Goal: Browse casually: Explore the website without a specific task or goal

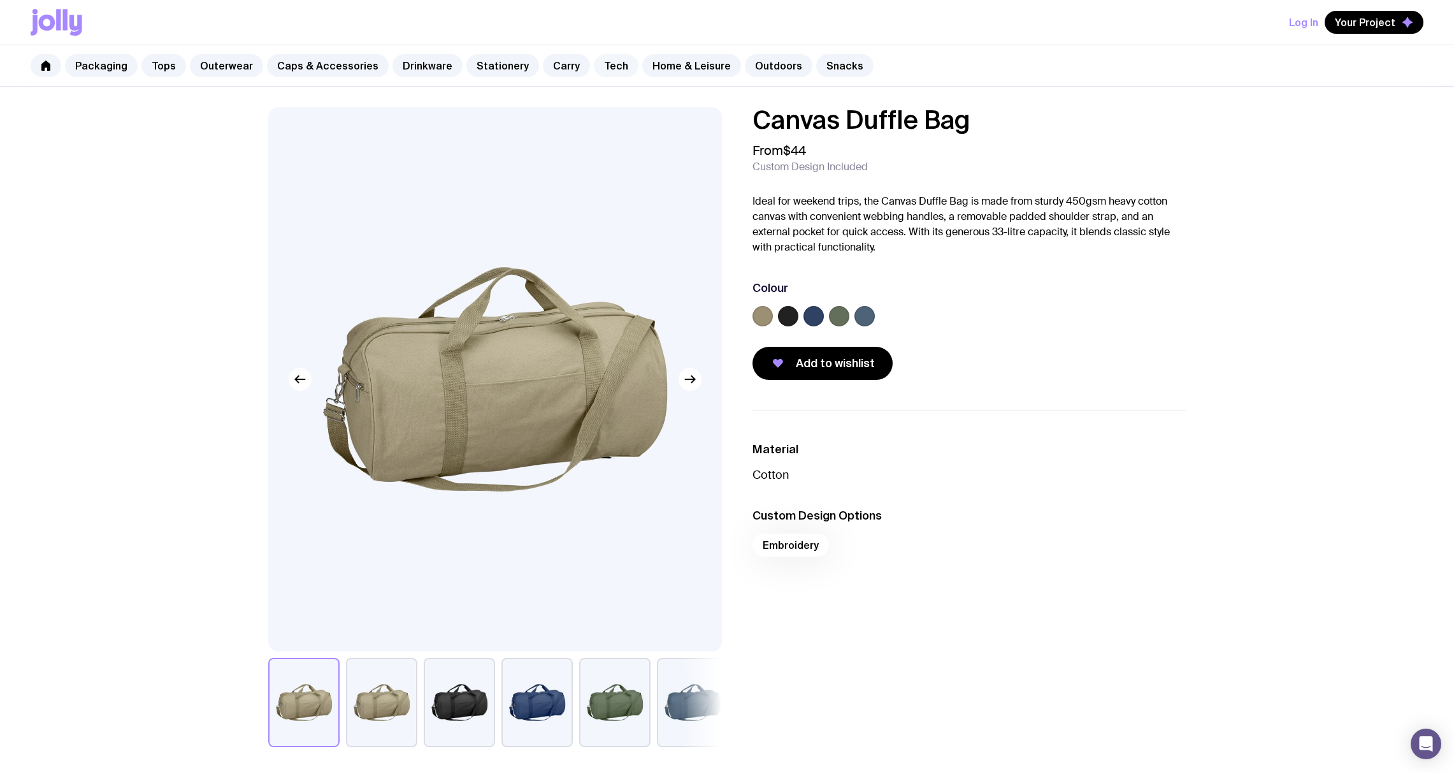
click at [609, 67] on link "Tech" at bounding box center [616, 65] width 45 height 23
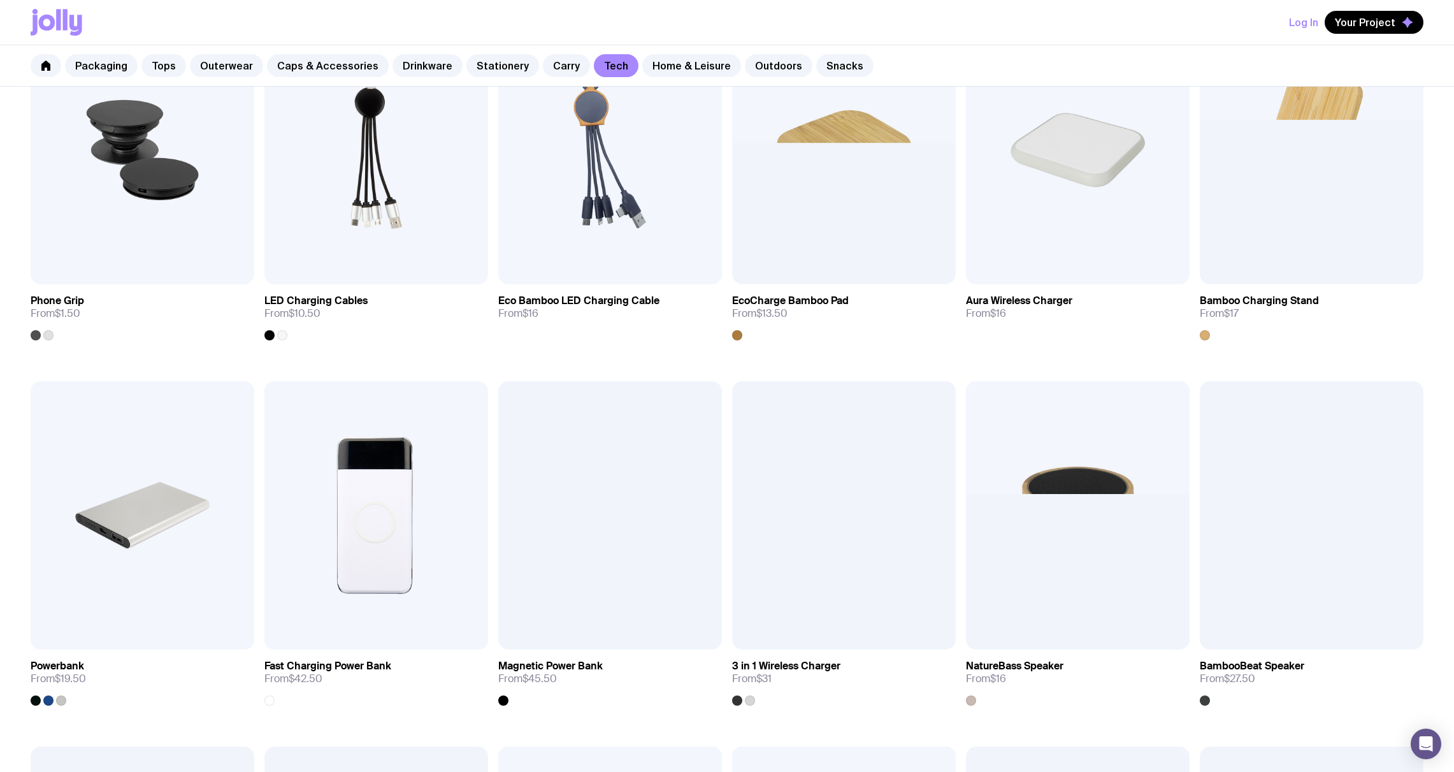
scroll to position [184, 0]
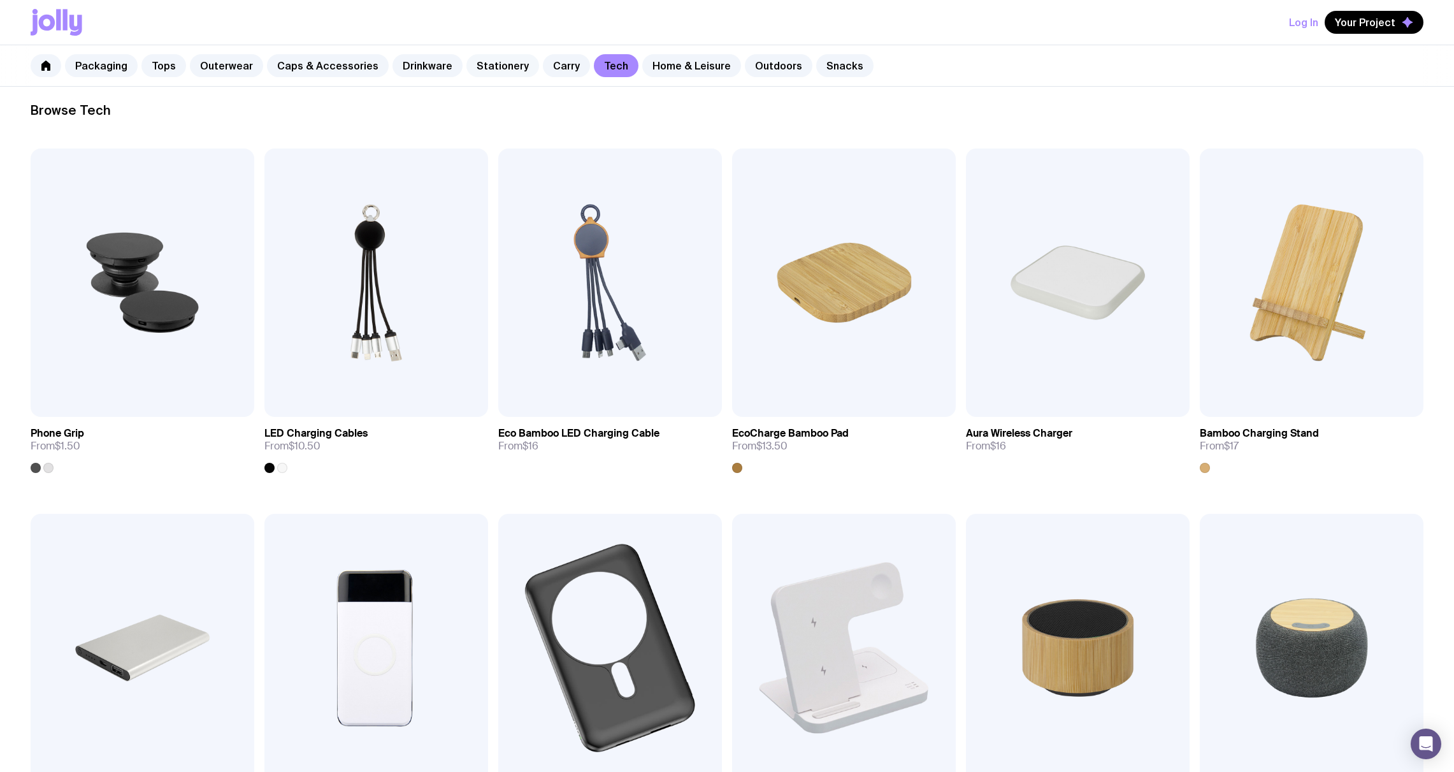
drag, startPoint x: 526, startPoint y: 65, endPoint x: 507, endPoint y: 69, distance: 19.5
click at [543, 65] on link "Carry" at bounding box center [566, 65] width 47 height 23
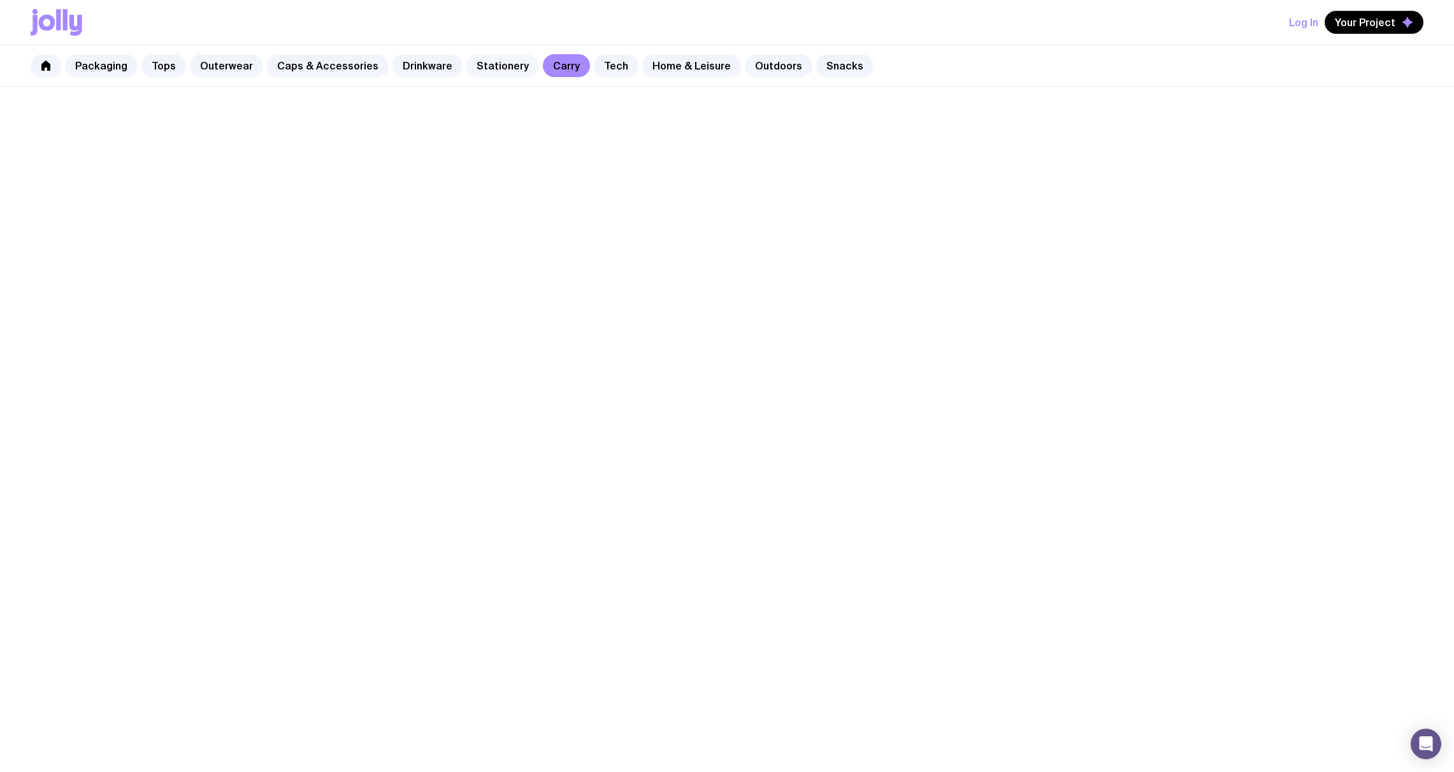
click at [507, 69] on link "Stationery" at bounding box center [502, 65] width 73 height 23
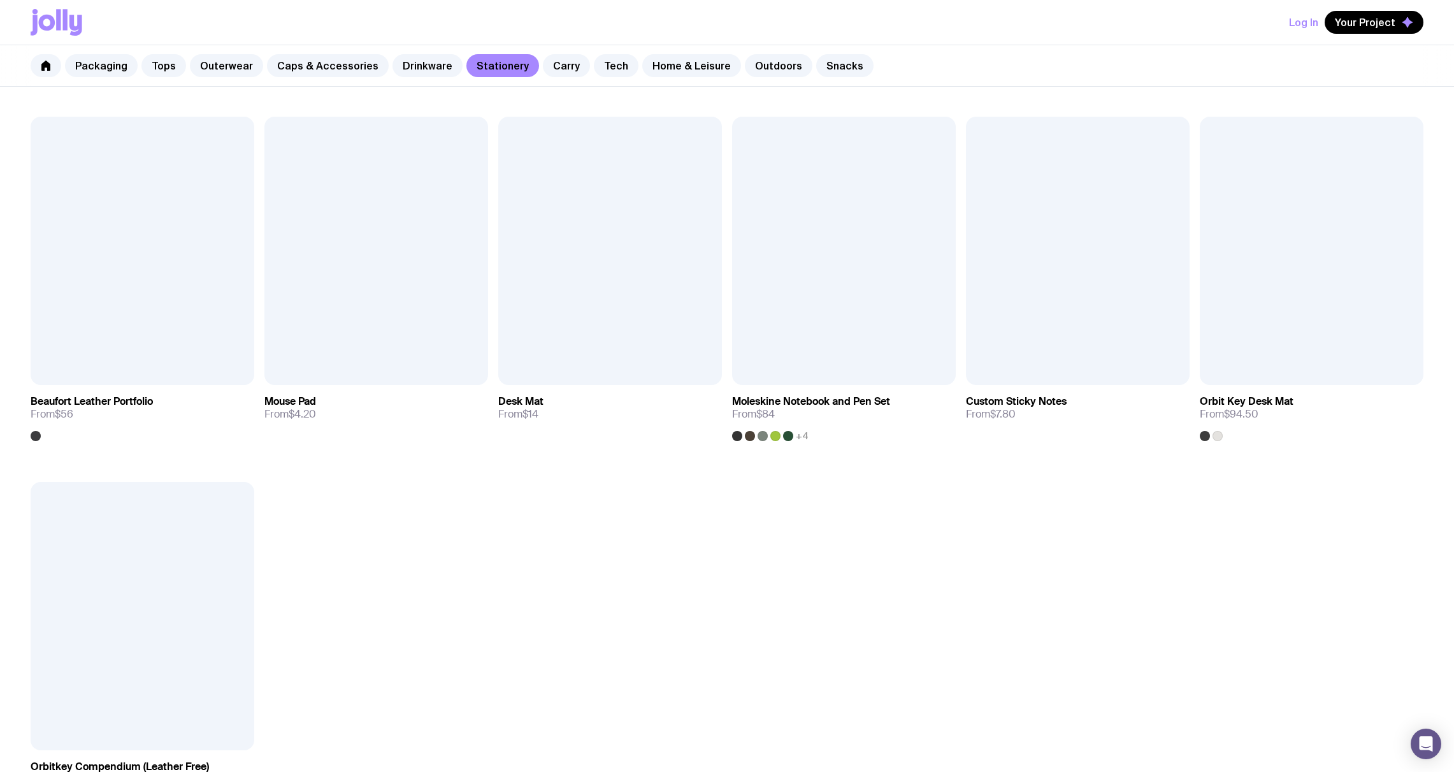
scroll to position [1312, 0]
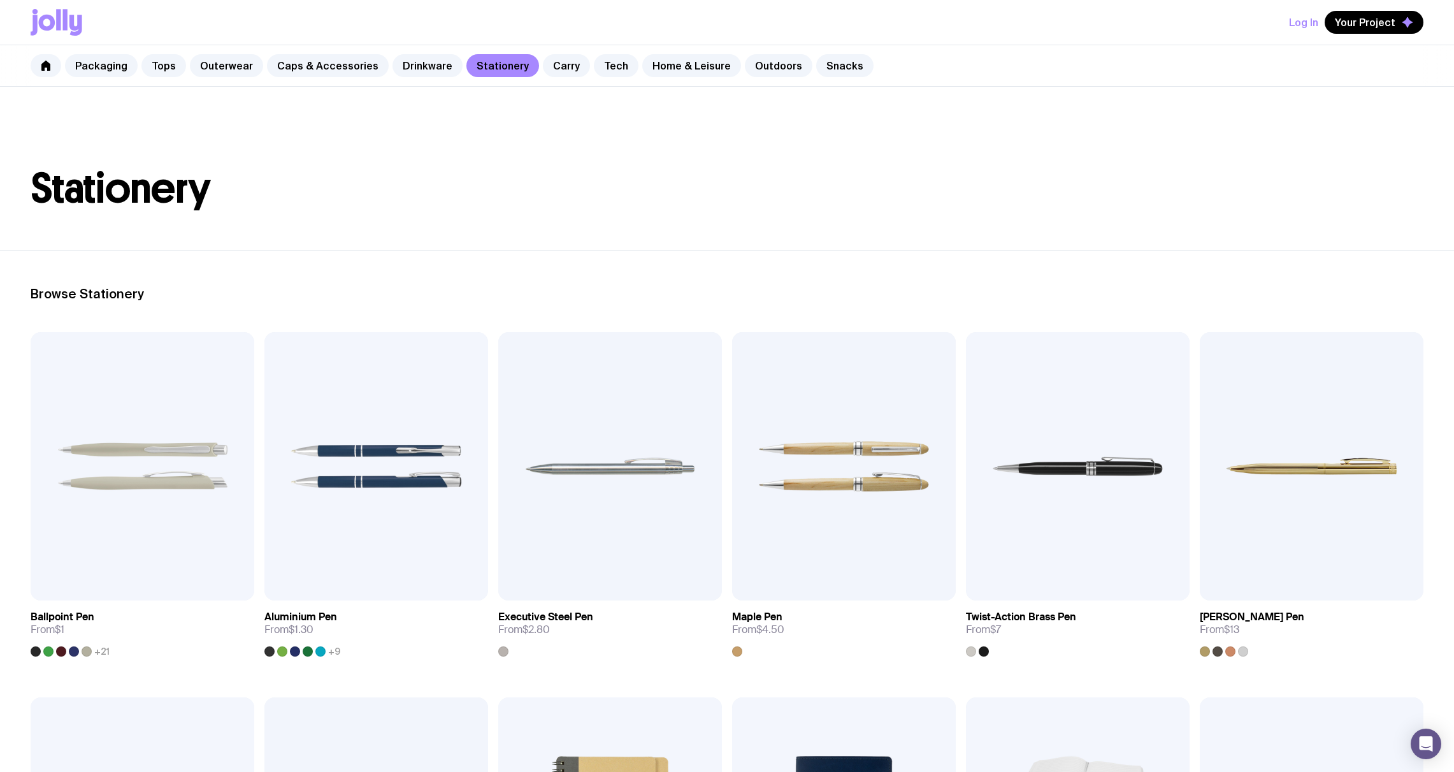
scroll to position [0, 0]
drag, startPoint x: 670, startPoint y: 70, endPoint x: 663, endPoint y: 69, distance: 7.0
click at [670, 70] on link "Home & Leisure" at bounding box center [691, 65] width 99 height 23
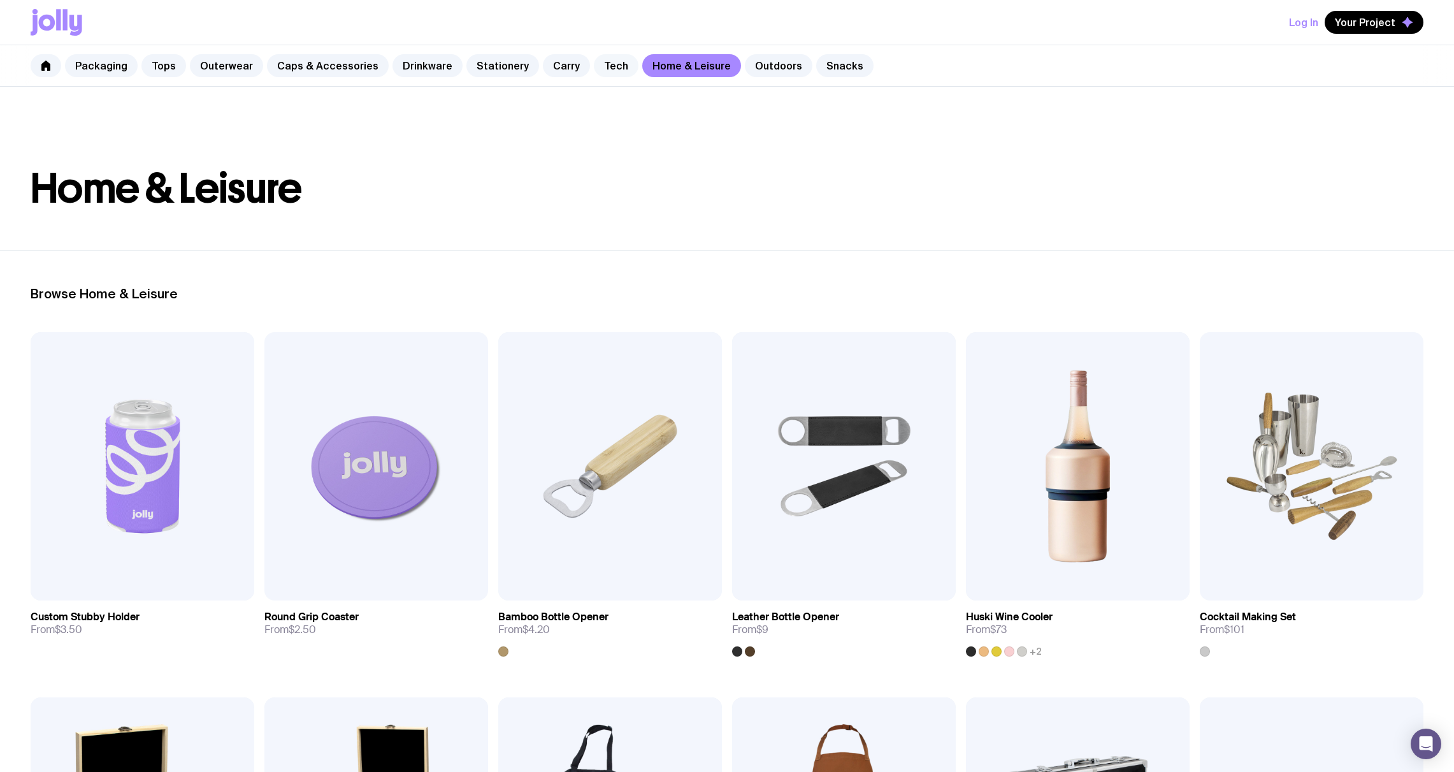
click at [598, 66] on link "Tech" at bounding box center [616, 65] width 45 height 23
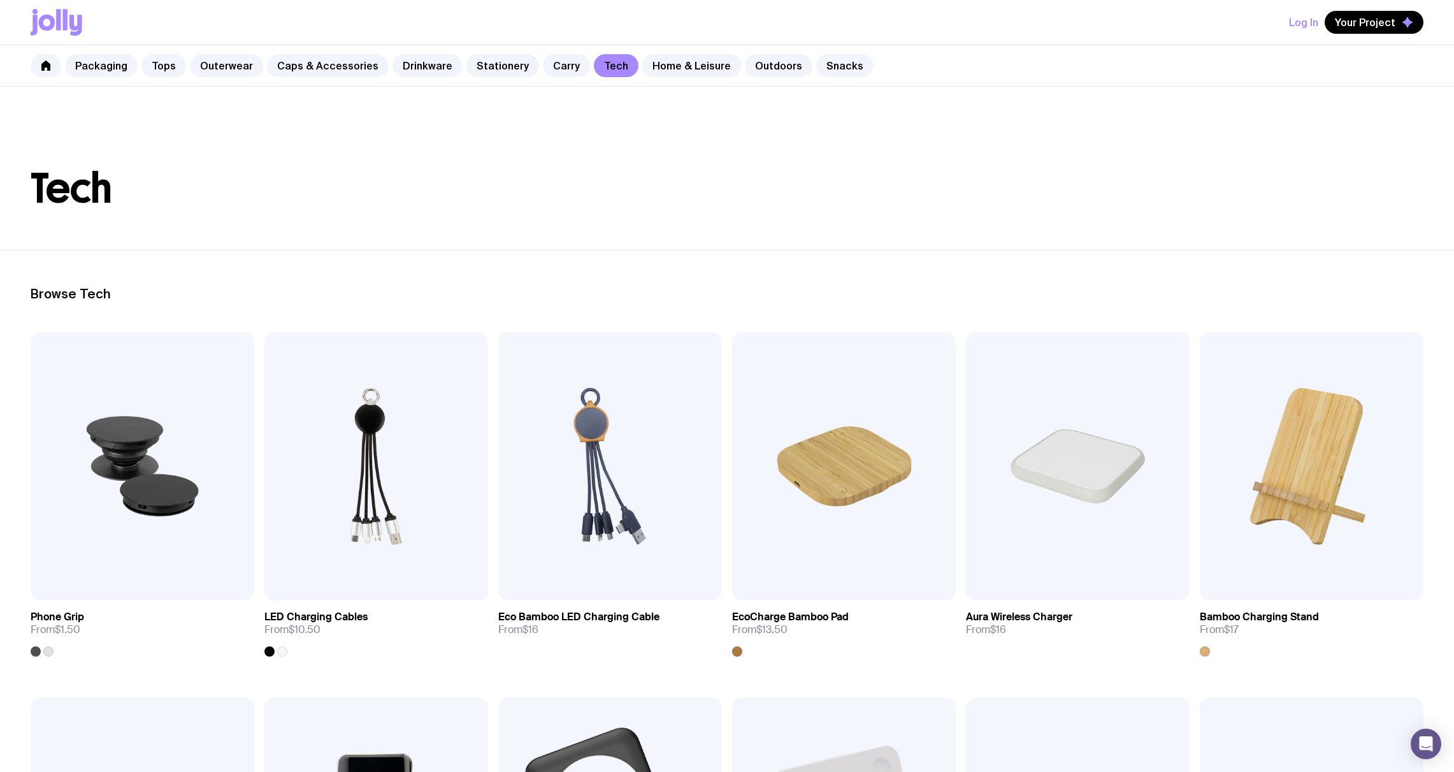
scroll to position [-11, 1]
click at [554, 77] on link "Carry" at bounding box center [566, 65] width 47 height 23
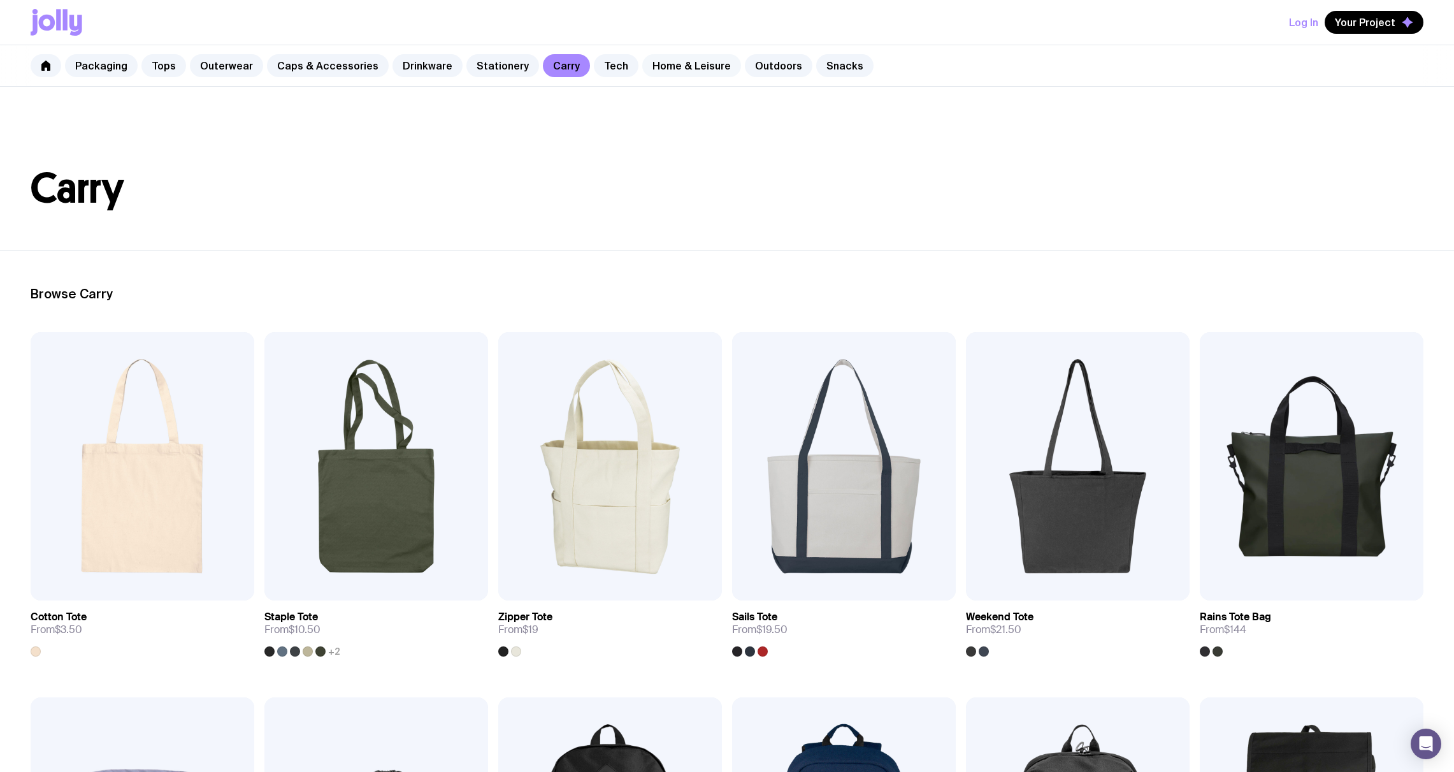
click at [695, 76] on link "Home & Leisure" at bounding box center [691, 65] width 99 height 23
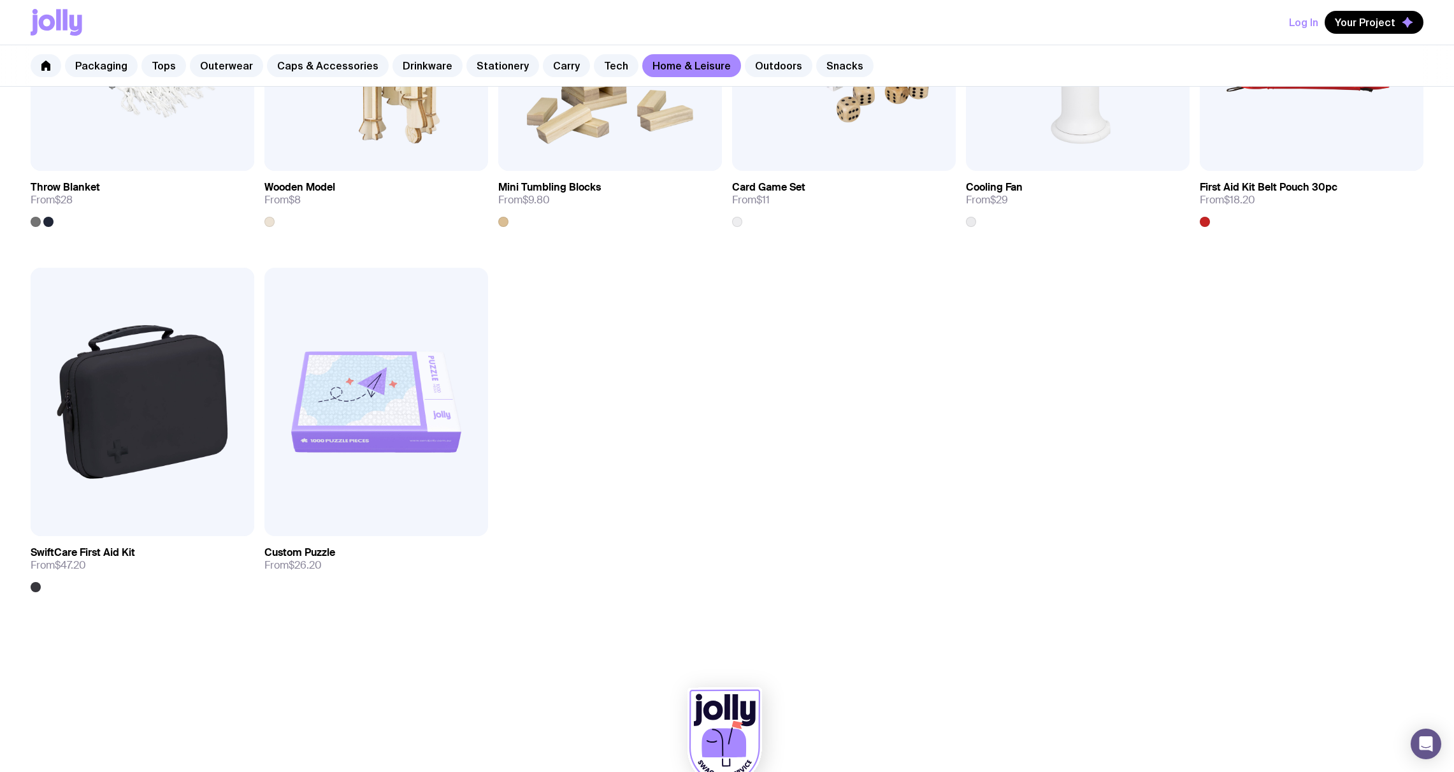
scroll to position [1888, 0]
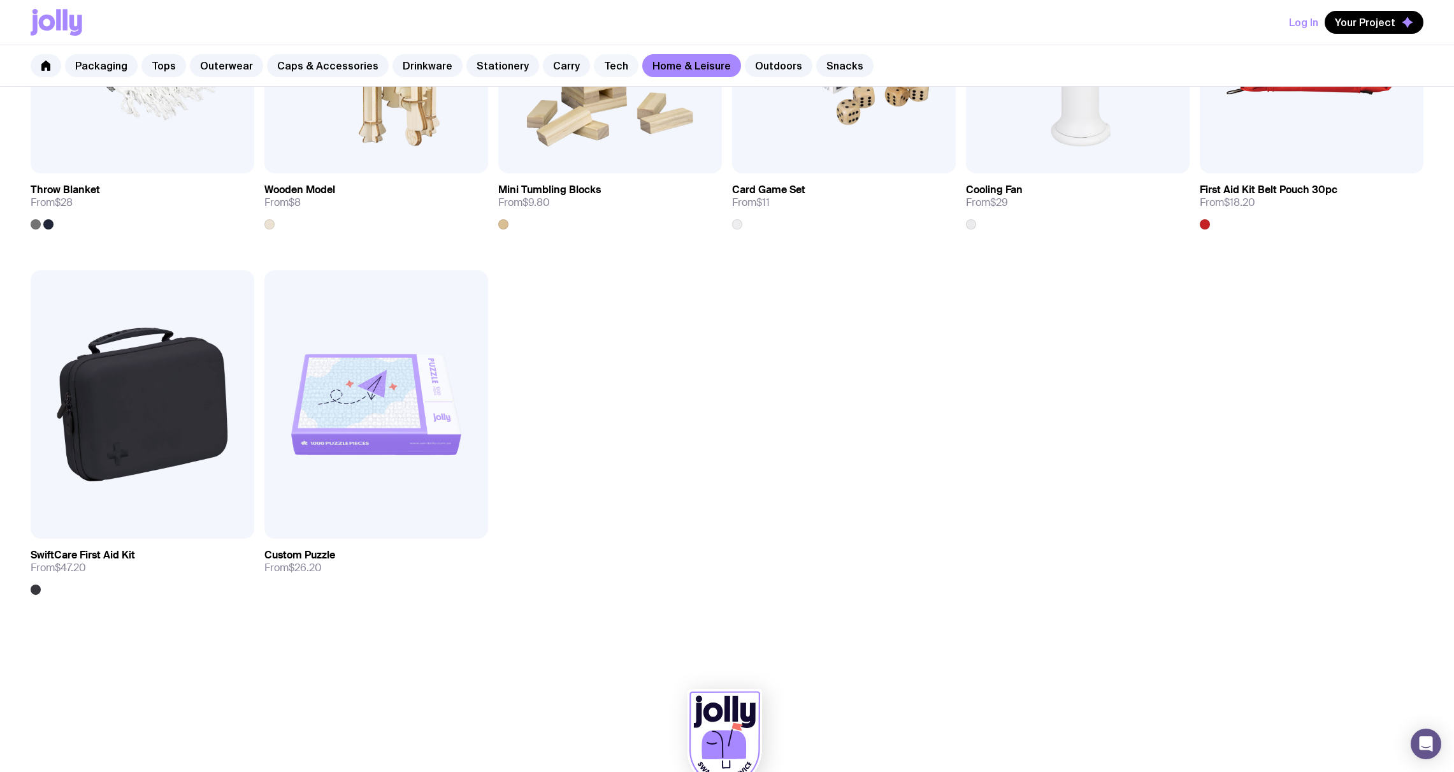
click at [600, 68] on link "Tech" at bounding box center [616, 65] width 45 height 23
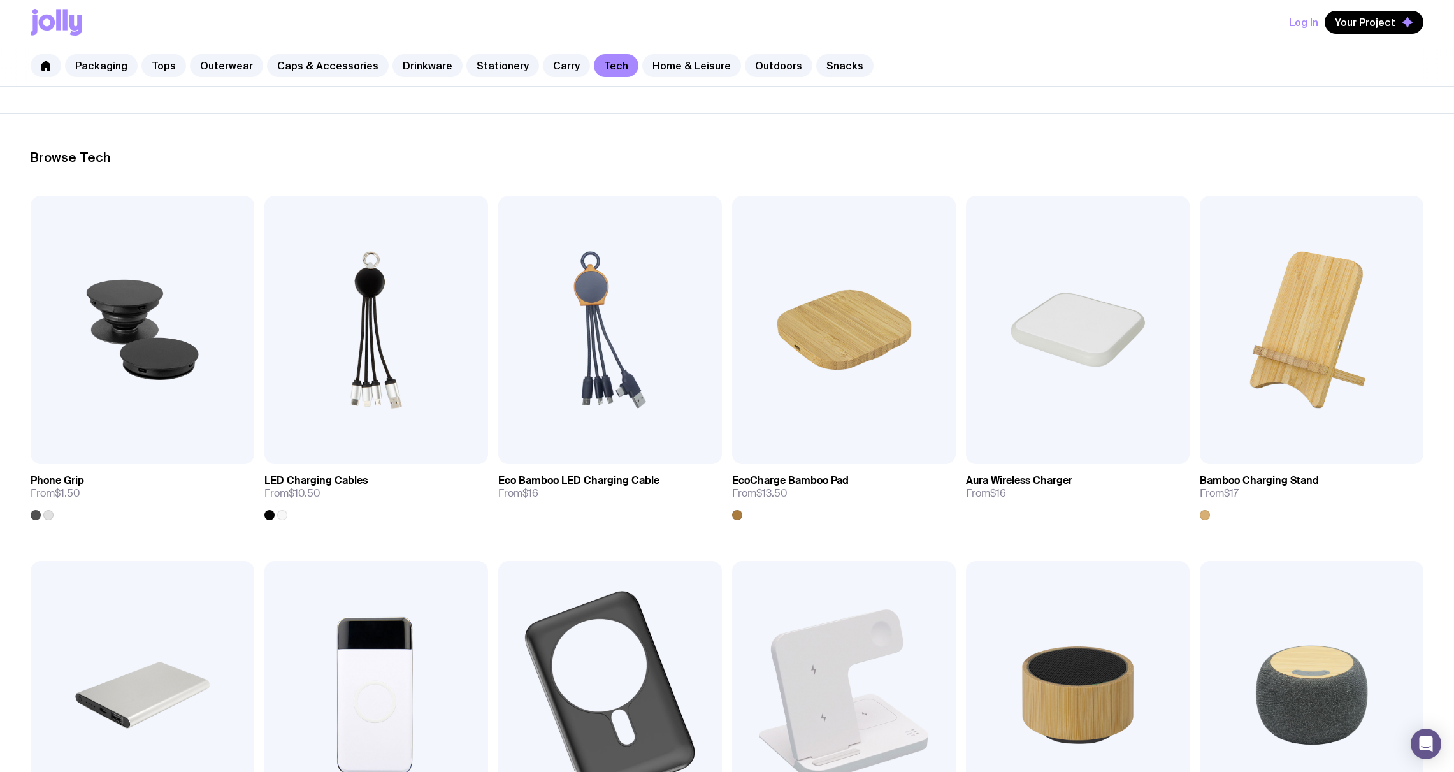
scroll to position [132, 0]
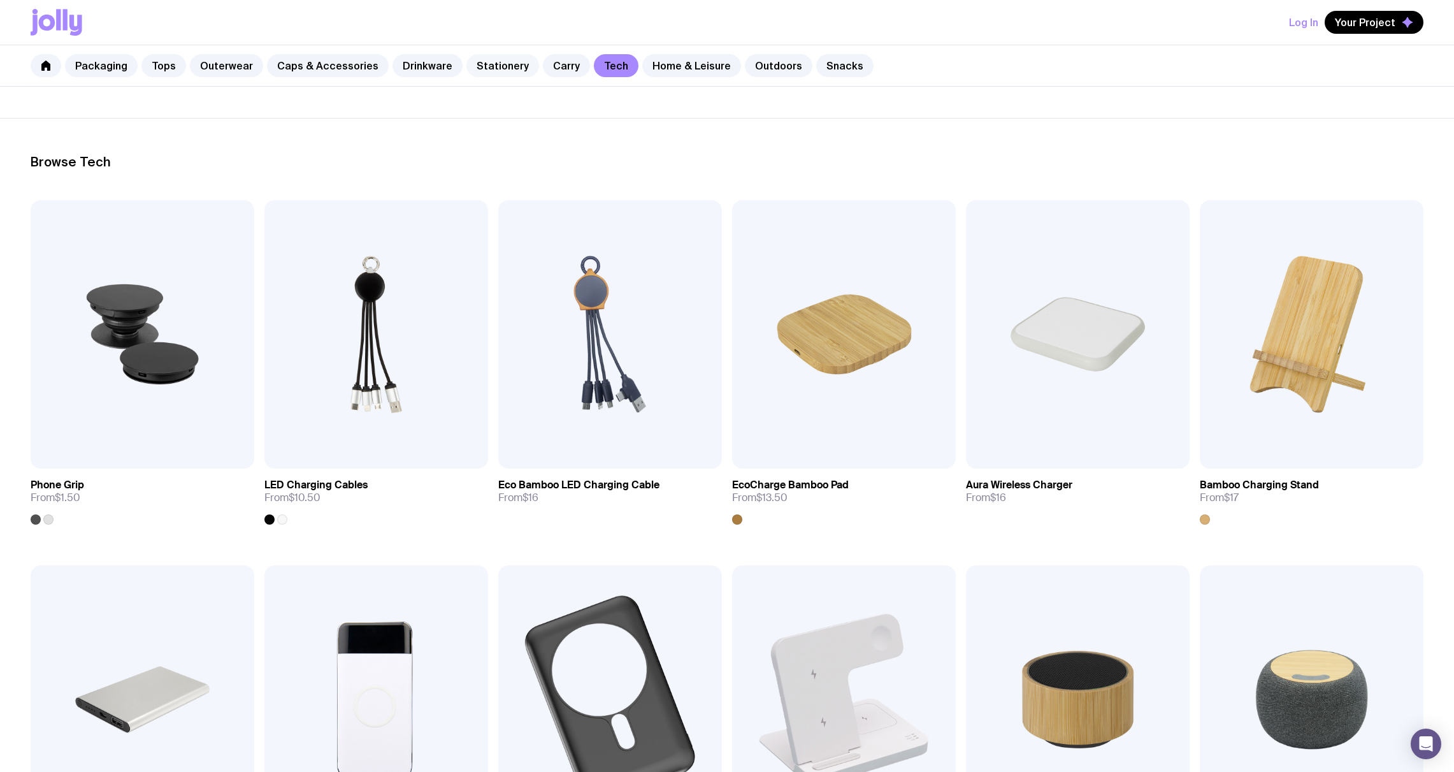
click at [512, 59] on link "Stationery" at bounding box center [502, 65] width 73 height 23
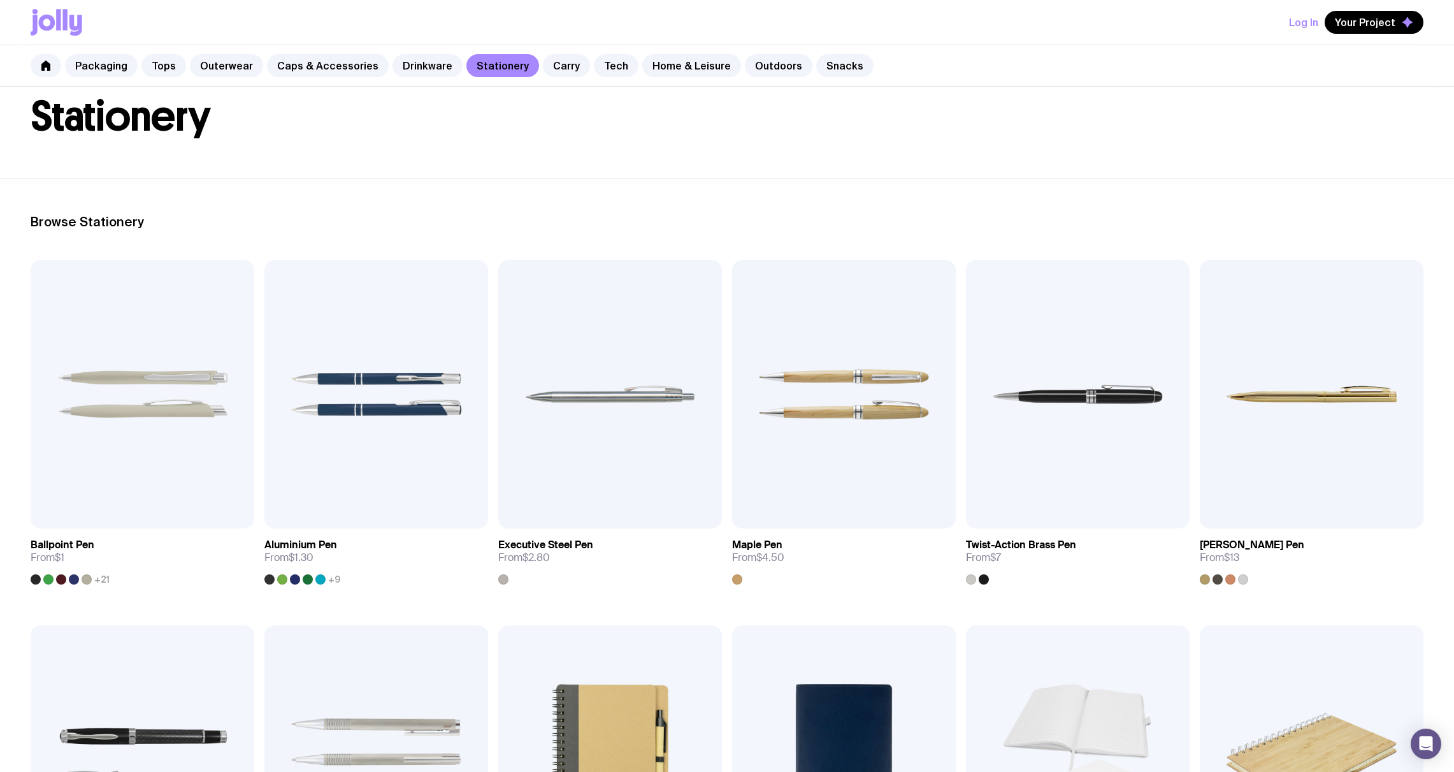
scroll to position [72, 0]
click at [446, 372] on img at bounding box center [376, 394] width 224 height 268
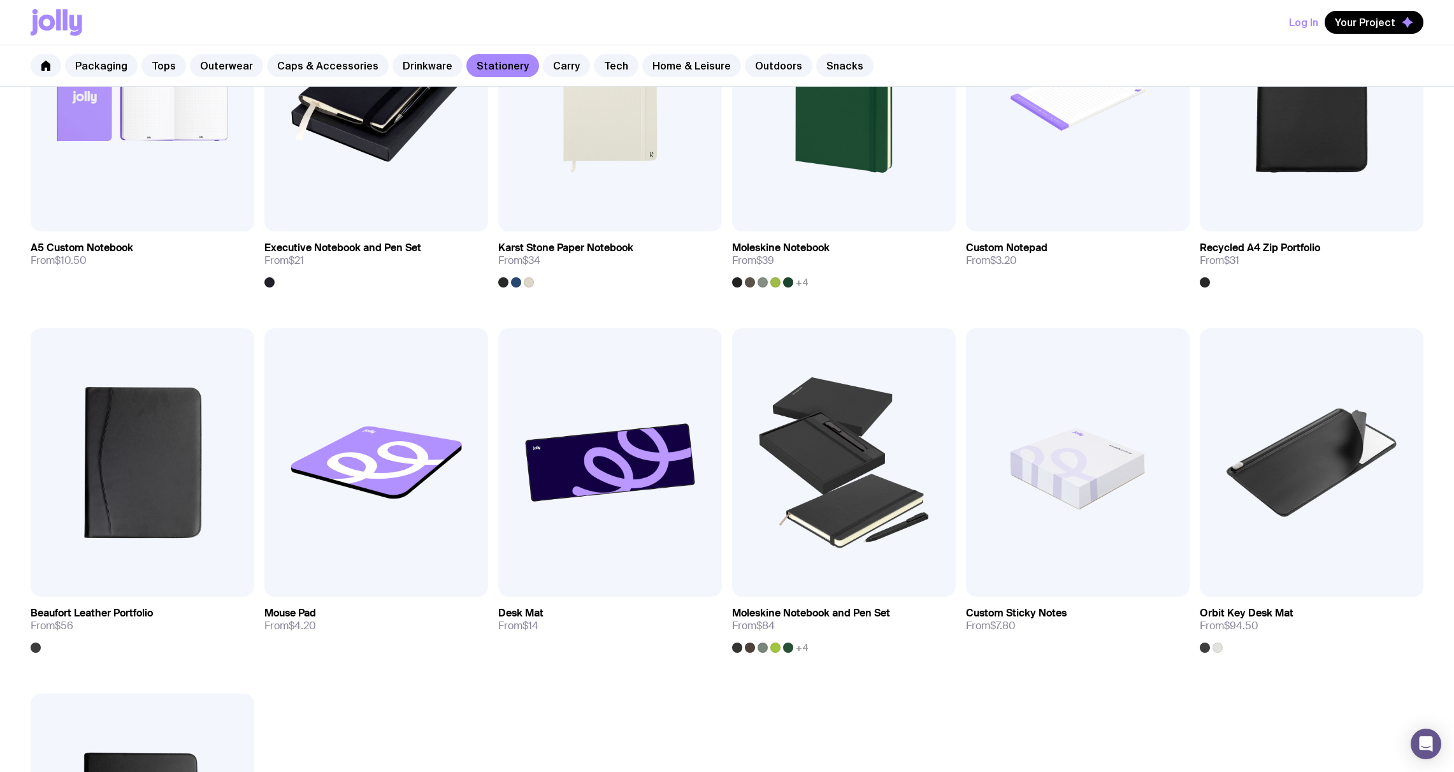
scroll to position [1099, 0]
click at [1417, 241] on link "Recycled A4 Zip Portfolio From $31" at bounding box center [1312, 260] width 224 height 56
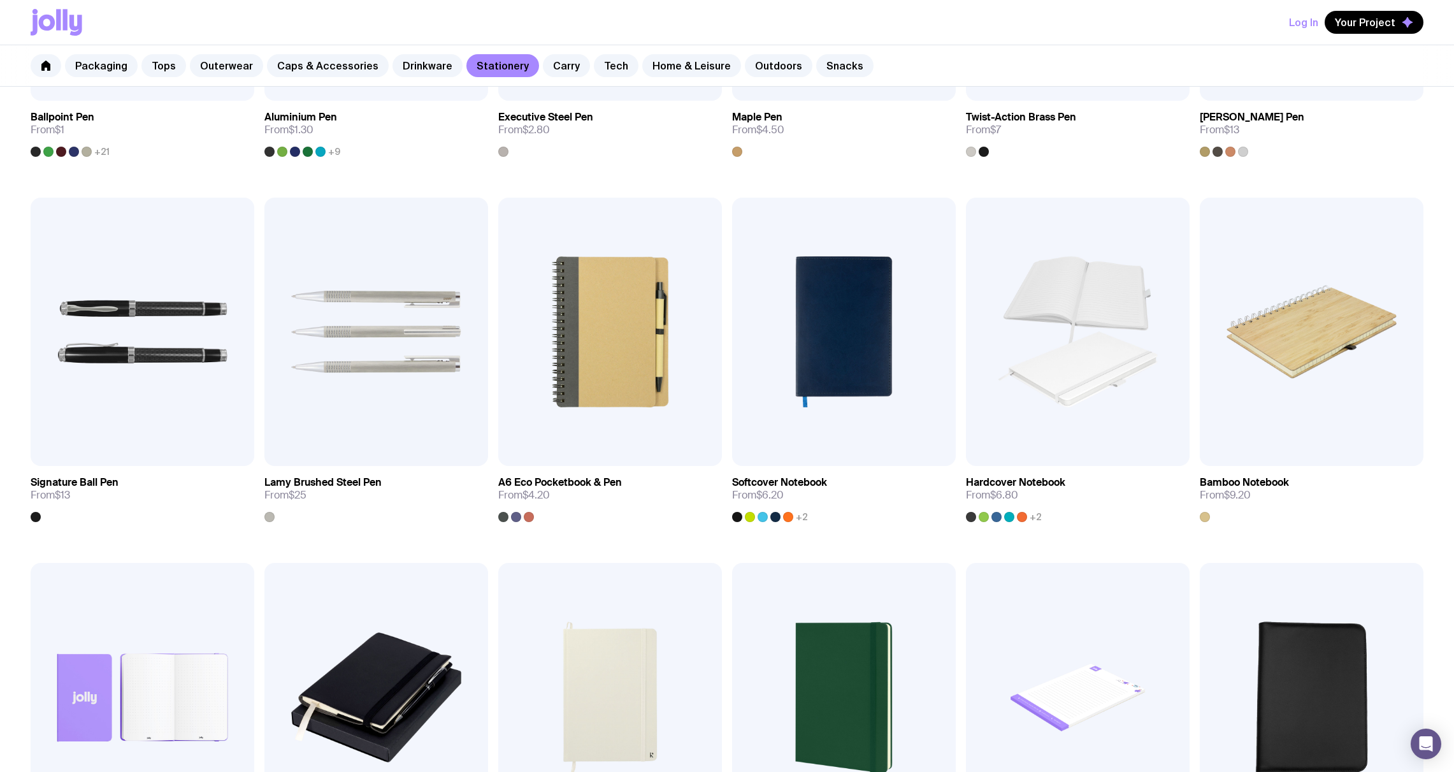
scroll to position [498, 0]
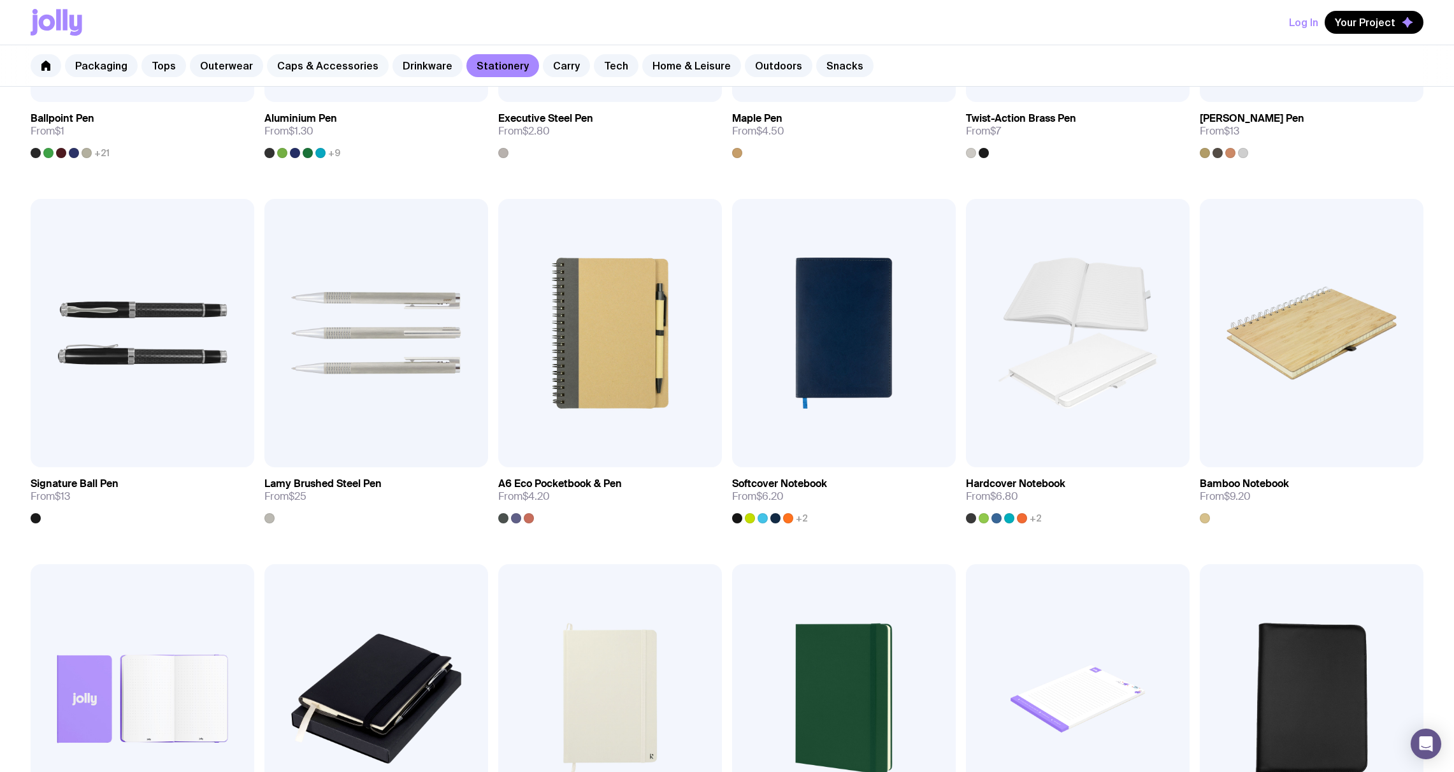
click at [312, 68] on link "Caps & Accessories" at bounding box center [328, 65] width 122 height 23
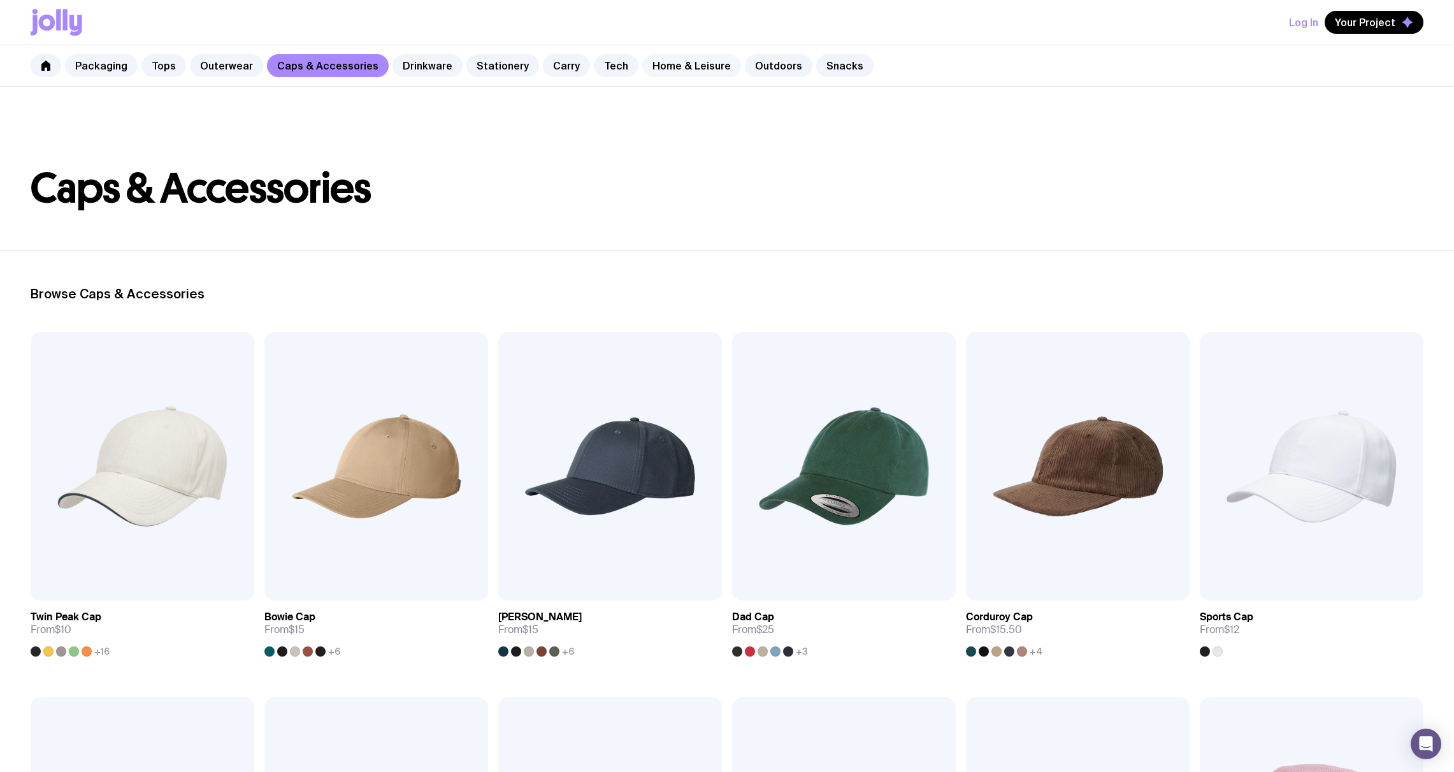
click at [686, 58] on link "Home & Leisure" at bounding box center [691, 65] width 99 height 23
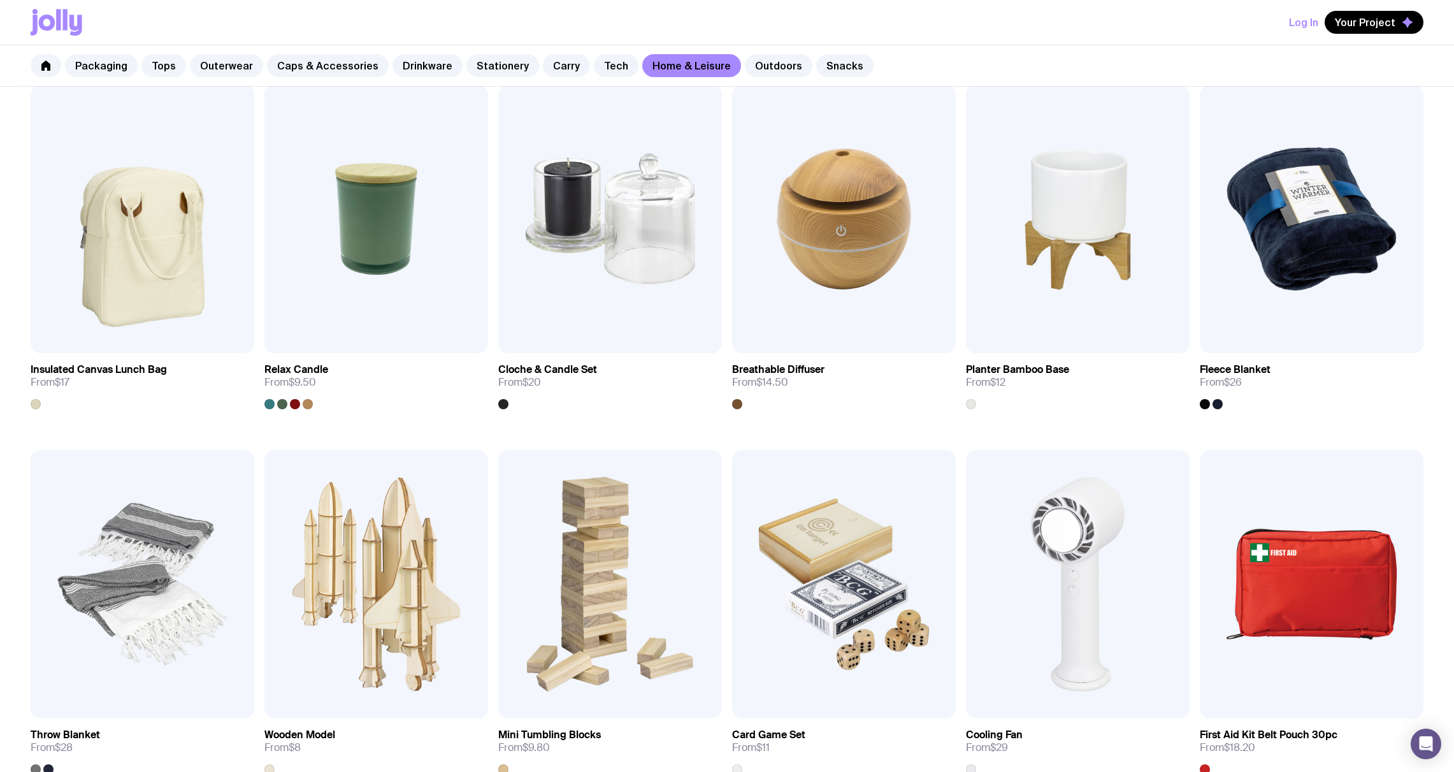
scroll to position [1346, 0]
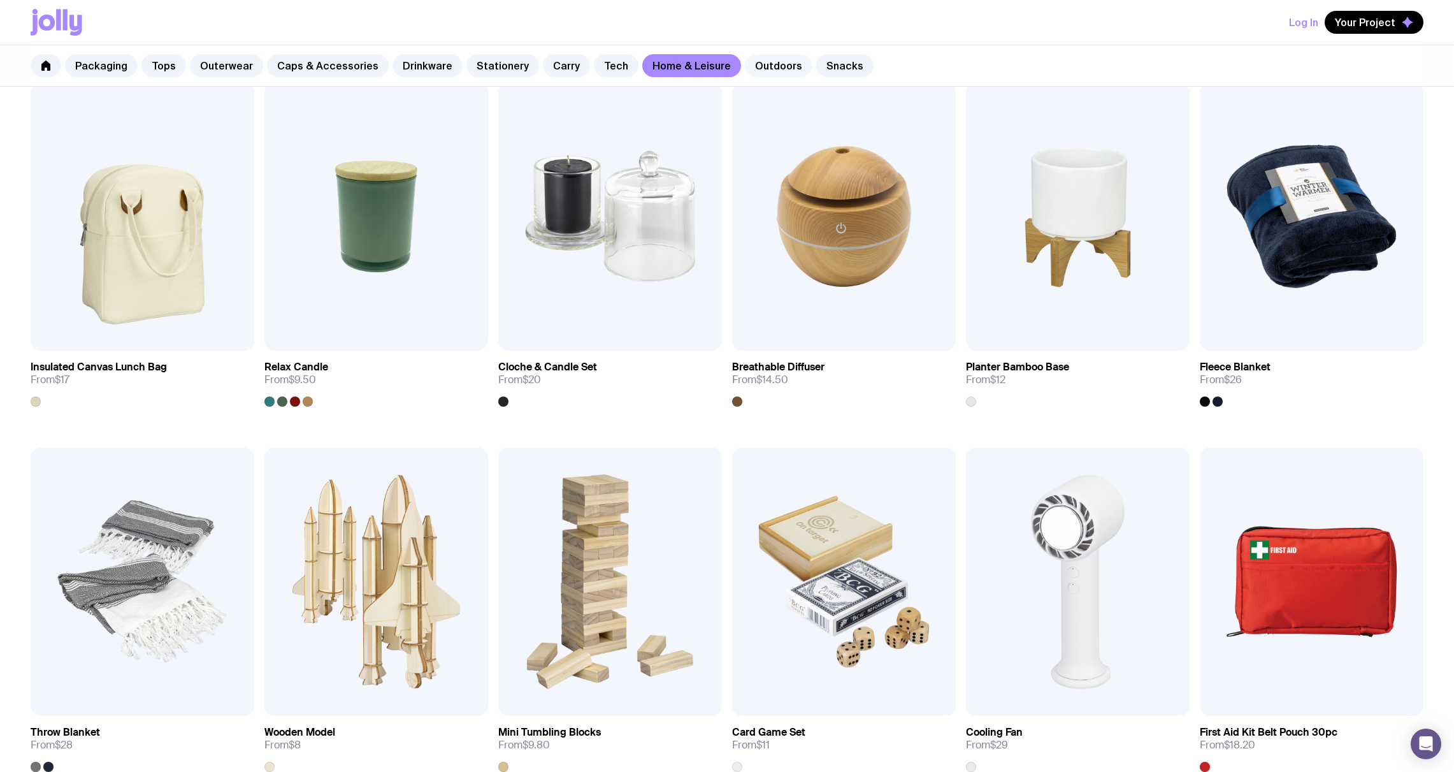
click at [756, 63] on link "Outdoors" at bounding box center [779, 65] width 68 height 23
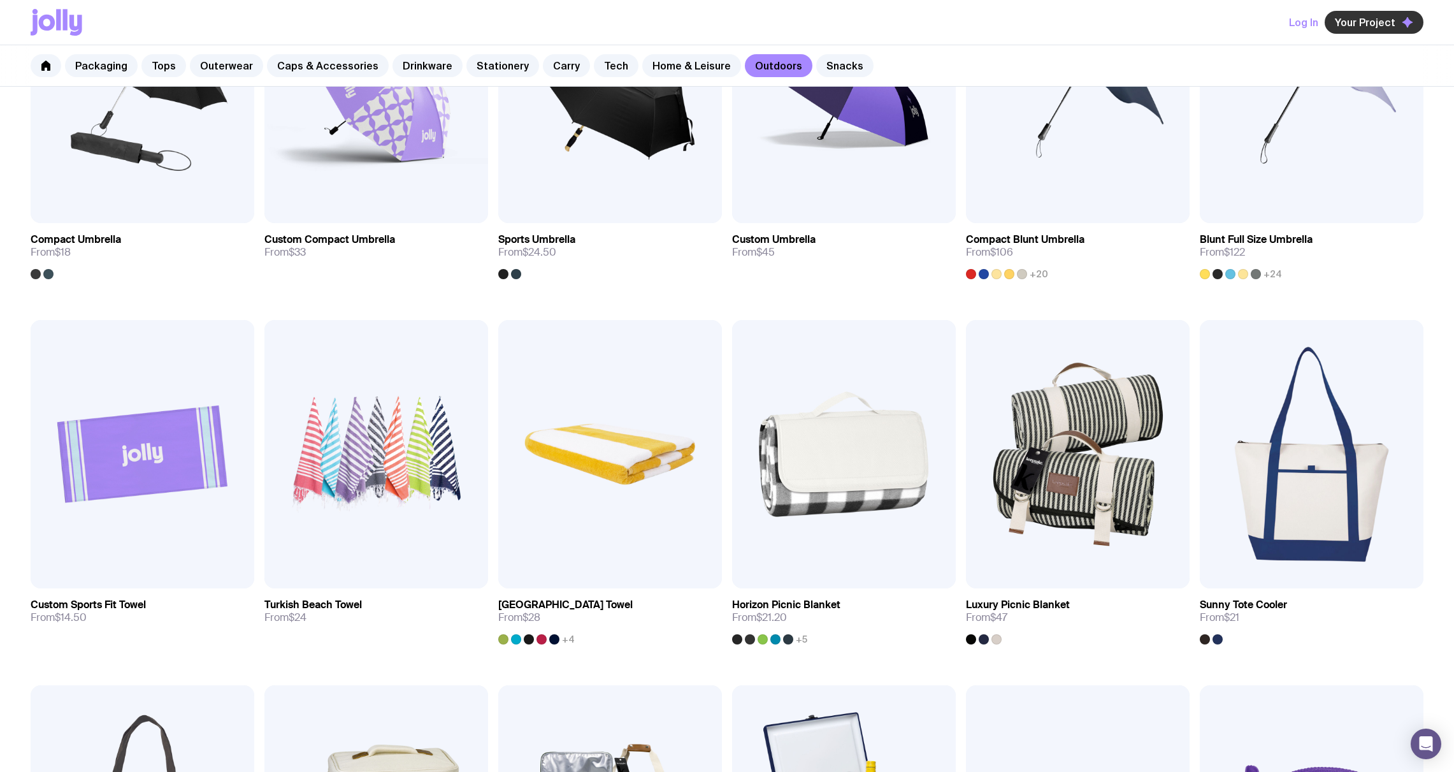
scroll to position [368, 0]
